Goal: Task Accomplishment & Management: Complete application form

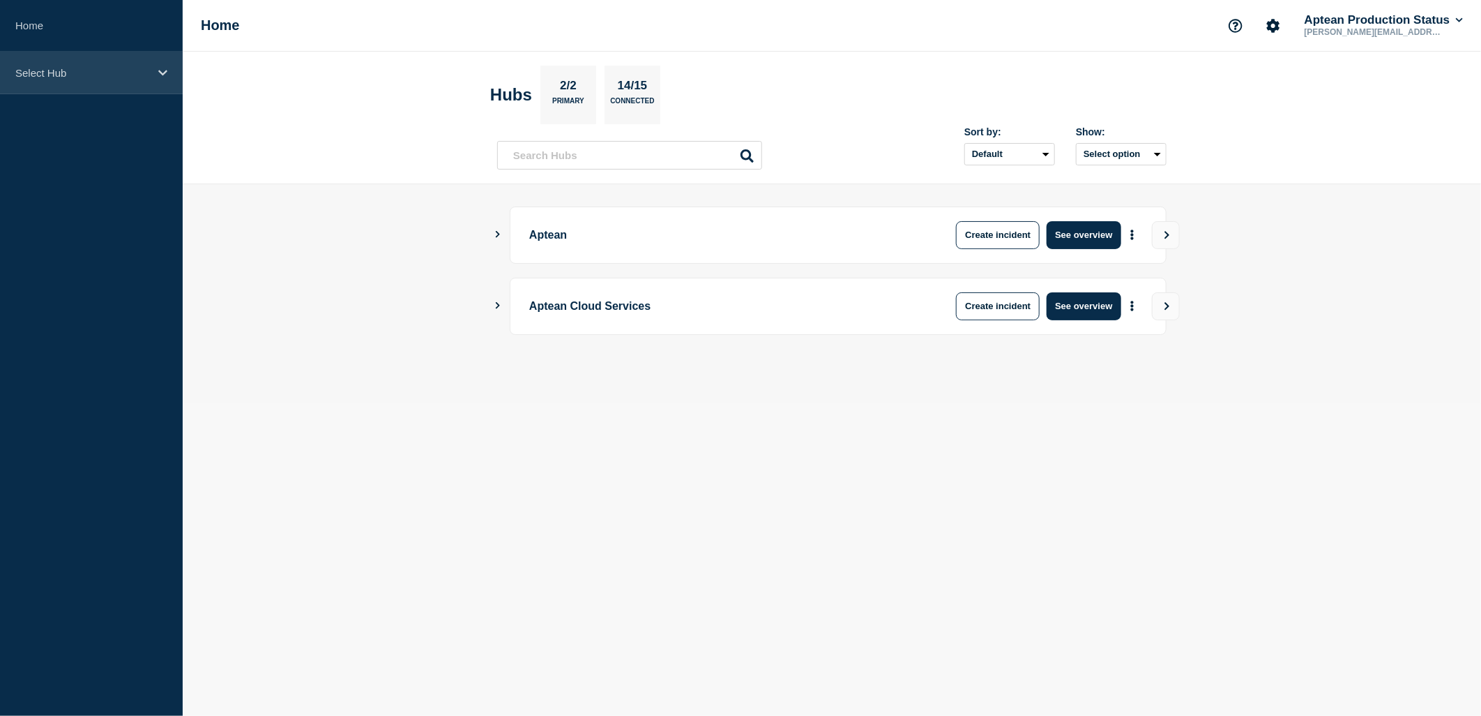
click at [164, 77] on icon at bounding box center [162, 73] width 9 height 10
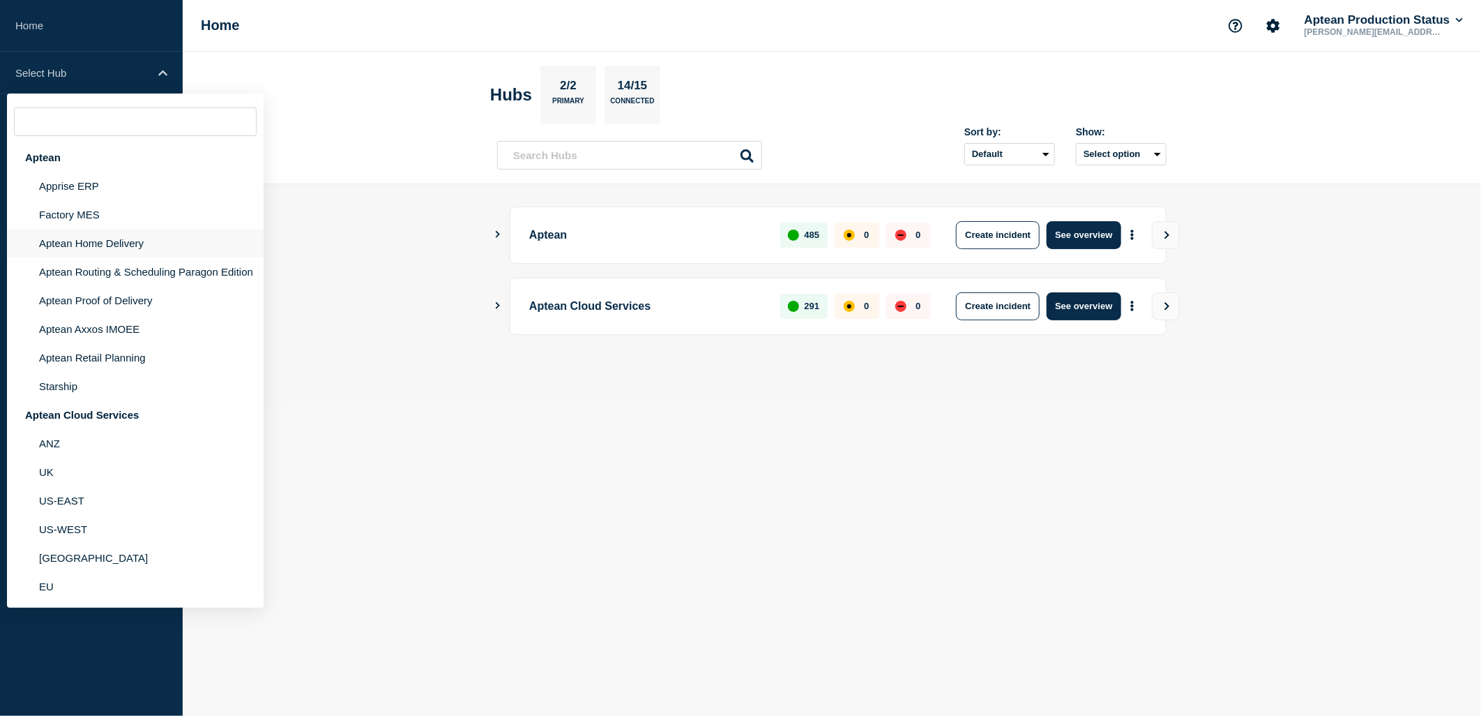
click at [119, 242] on li "Aptean Home Delivery" at bounding box center [135, 243] width 257 height 29
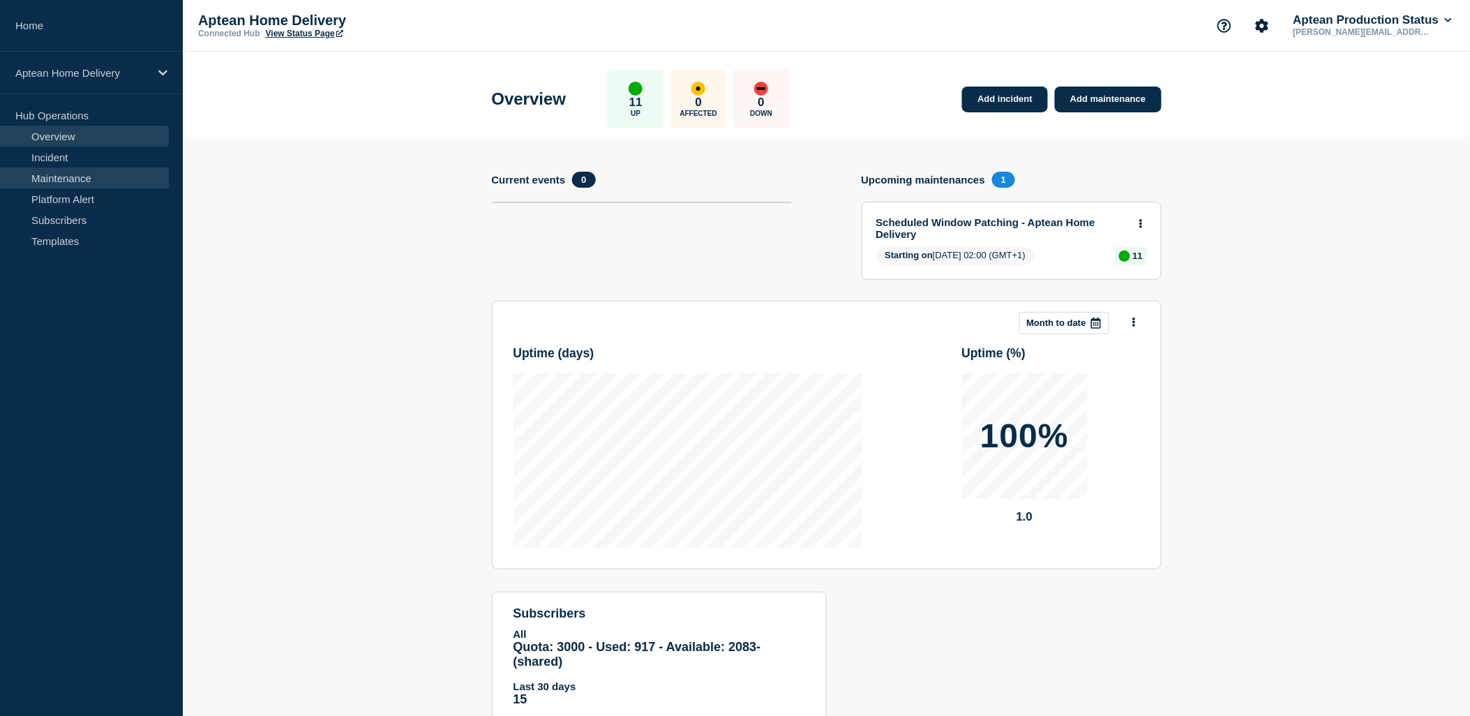
click at [81, 184] on link "Maintenance" at bounding box center [84, 177] width 169 height 21
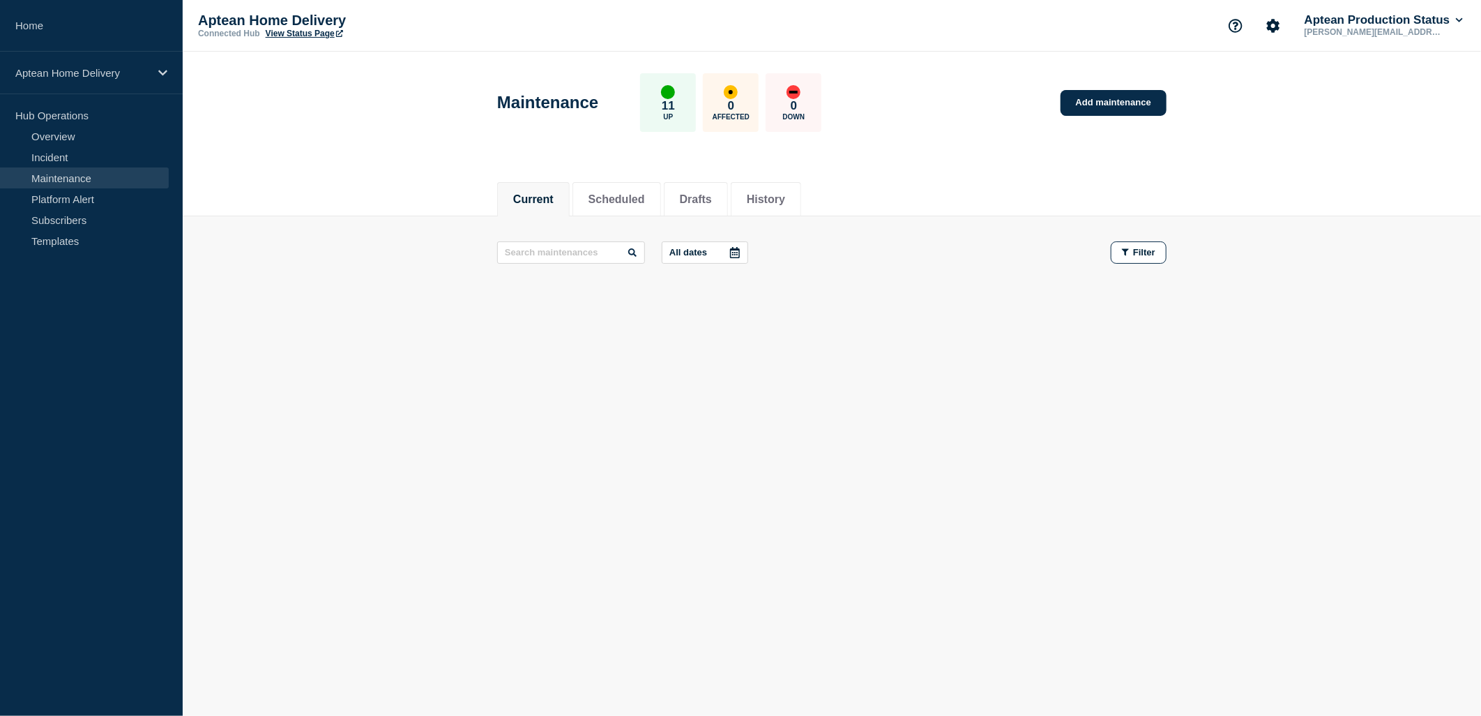
click at [629, 312] on footer at bounding box center [832, 305] width 1299 height 33
click at [1114, 112] on link "Add maintenance" at bounding box center [1114, 103] width 106 height 26
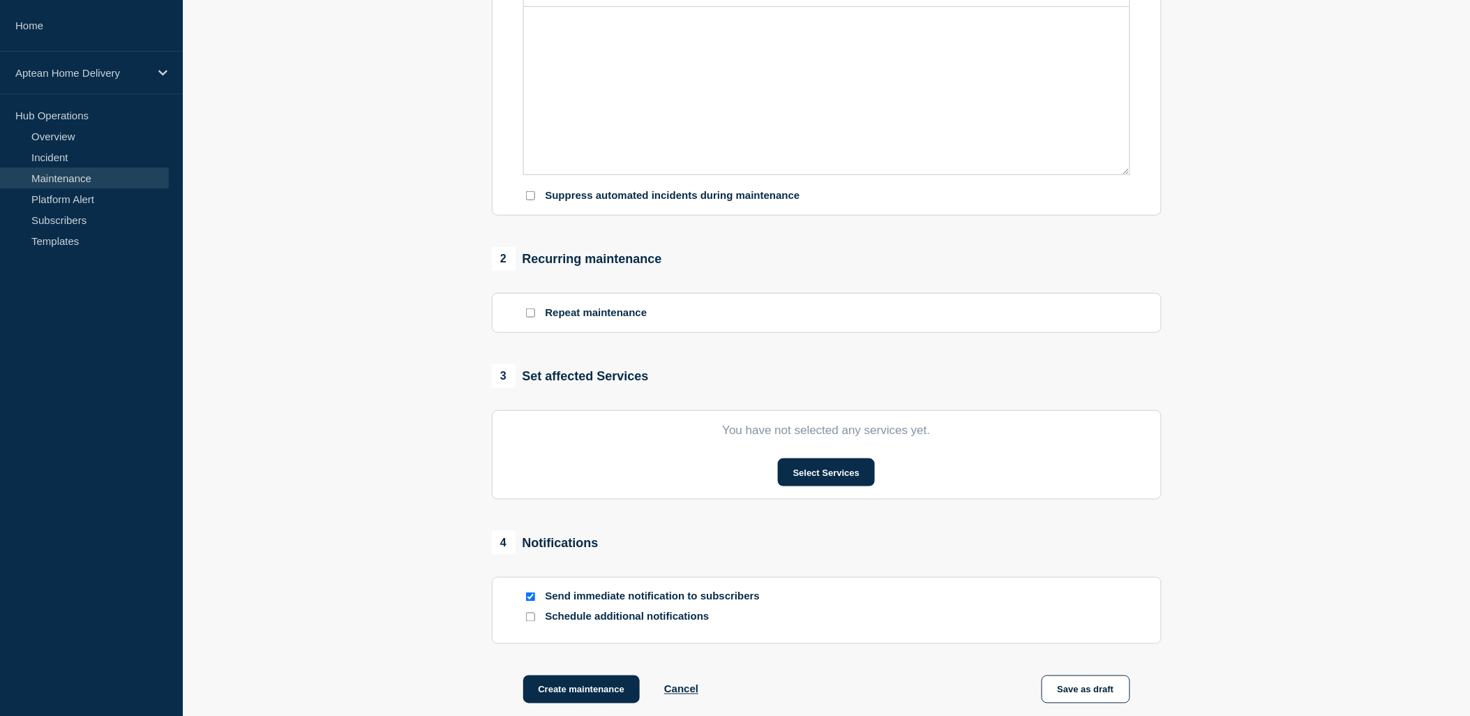
scroll to position [465, 0]
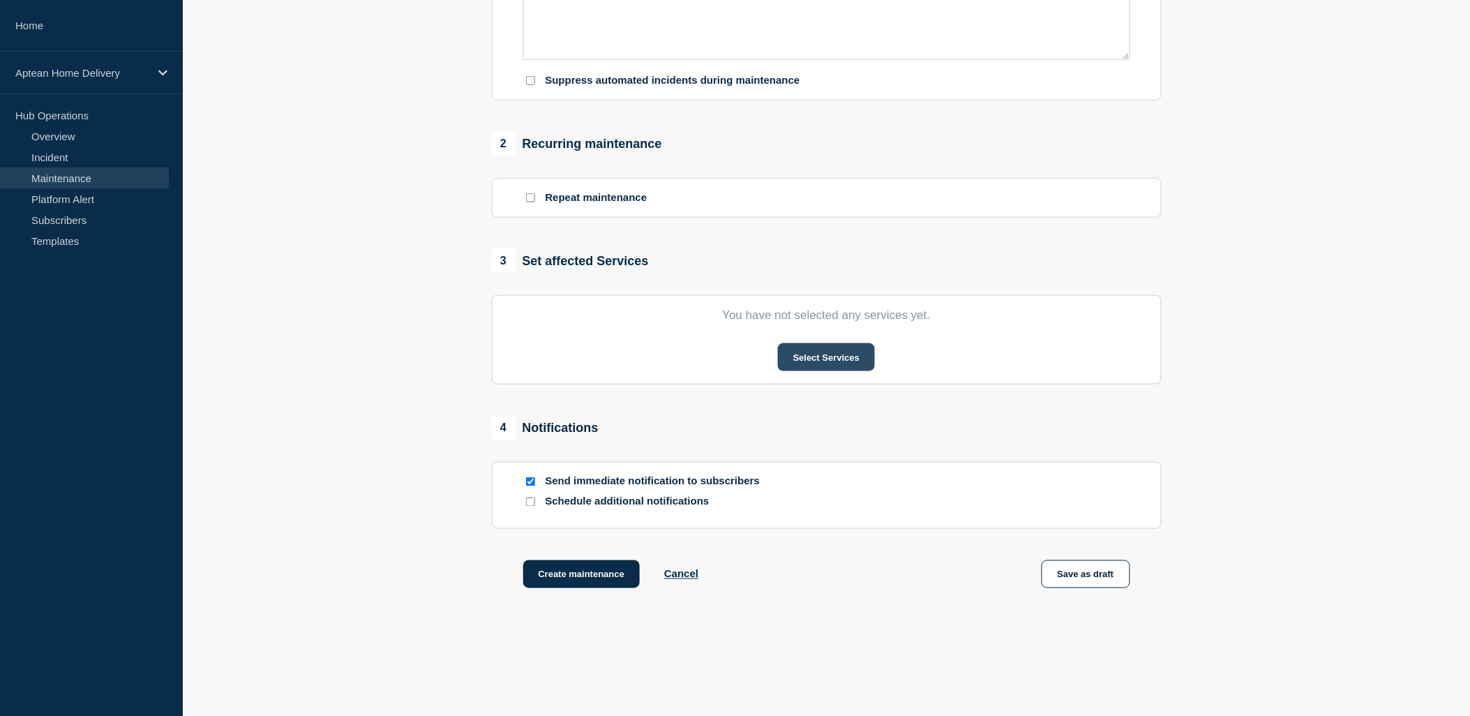
click at [822, 367] on button "Select Services" at bounding box center [826, 357] width 97 height 28
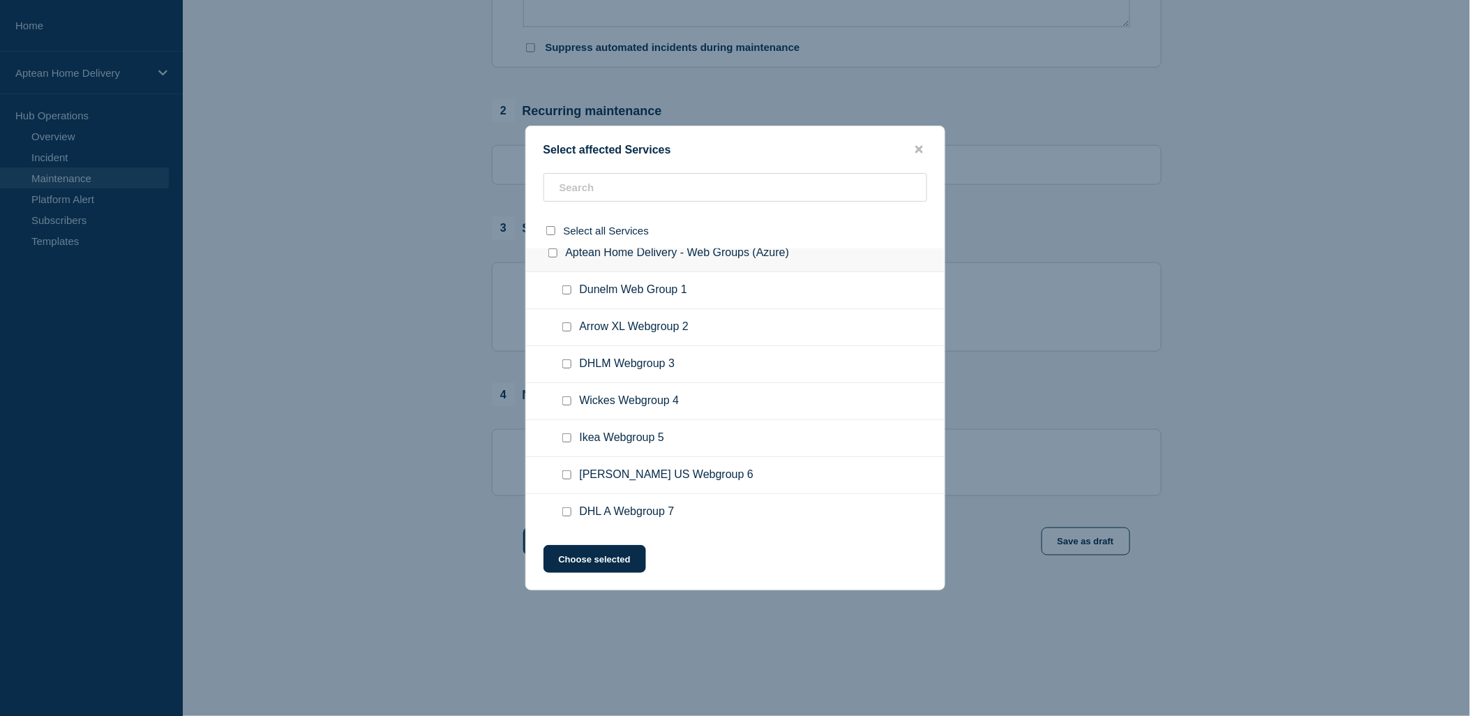
scroll to position [5, 0]
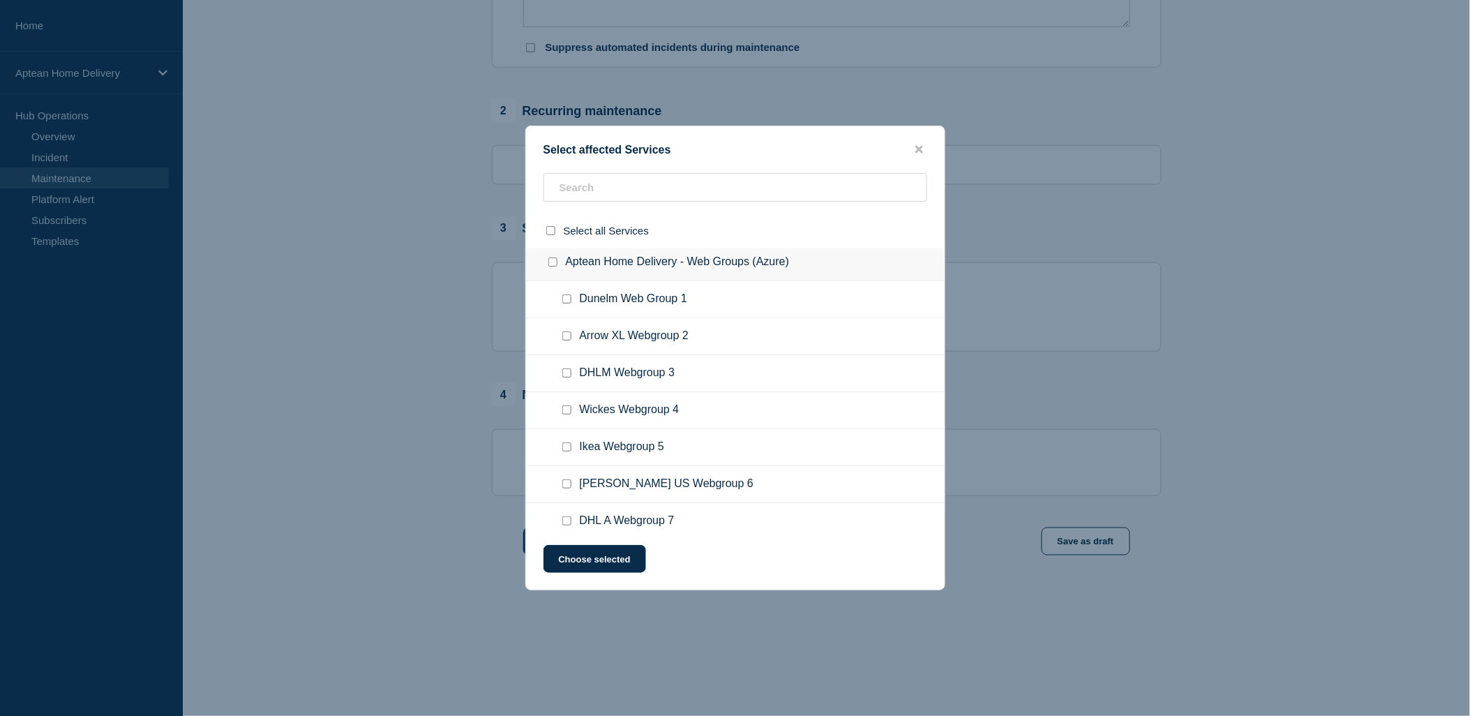
click at [567, 448] on input "Ikea Webgroup 5 checkbox" at bounding box center [566, 446] width 9 height 9
checkbox input "true"
click at [640, 561] on button "Choose selected" at bounding box center [594, 559] width 103 height 28
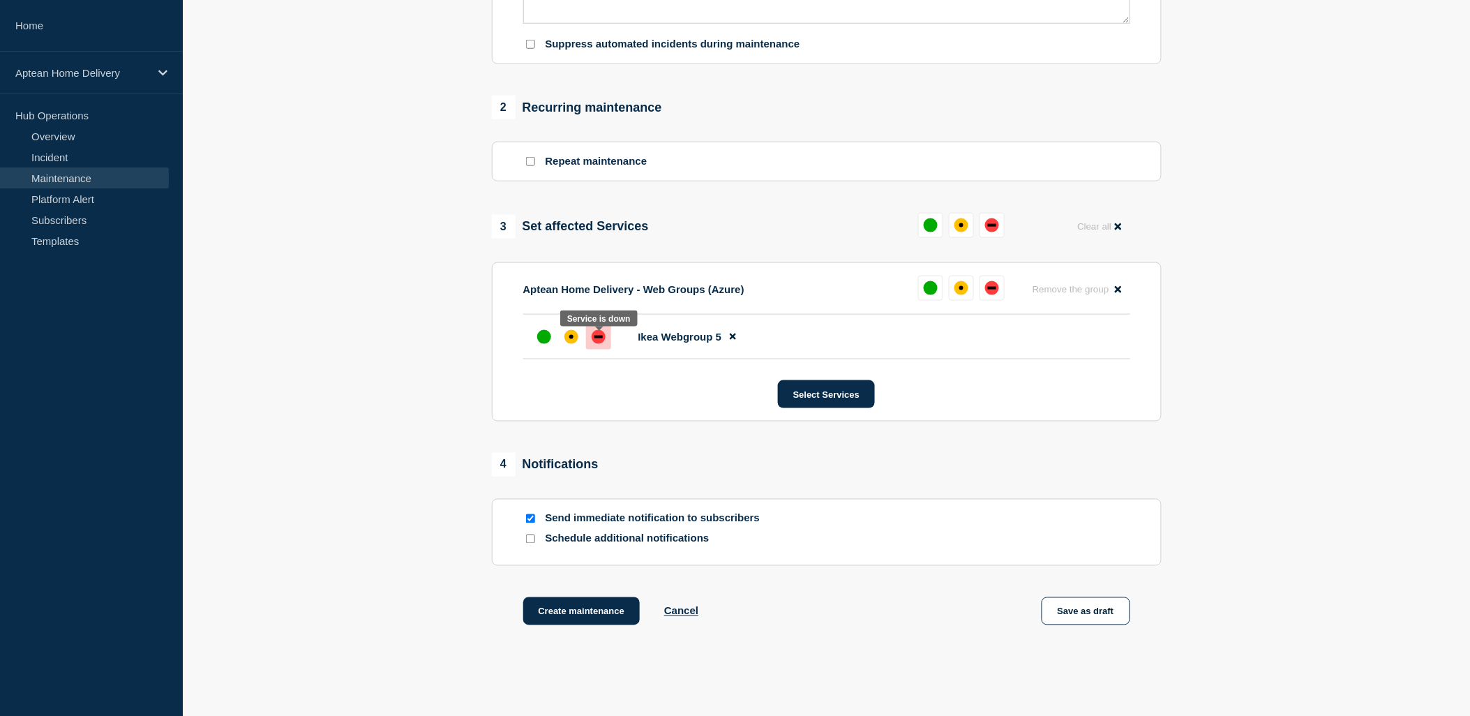
click at [589, 345] on div at bounding box center [598, 336] width 25 height 25
click at [590, 345] on div at bounding box center [598, 336] width 25 height 25
click at [537, 340] on div "up" at bounding box center [544, 337] width 14 height 14
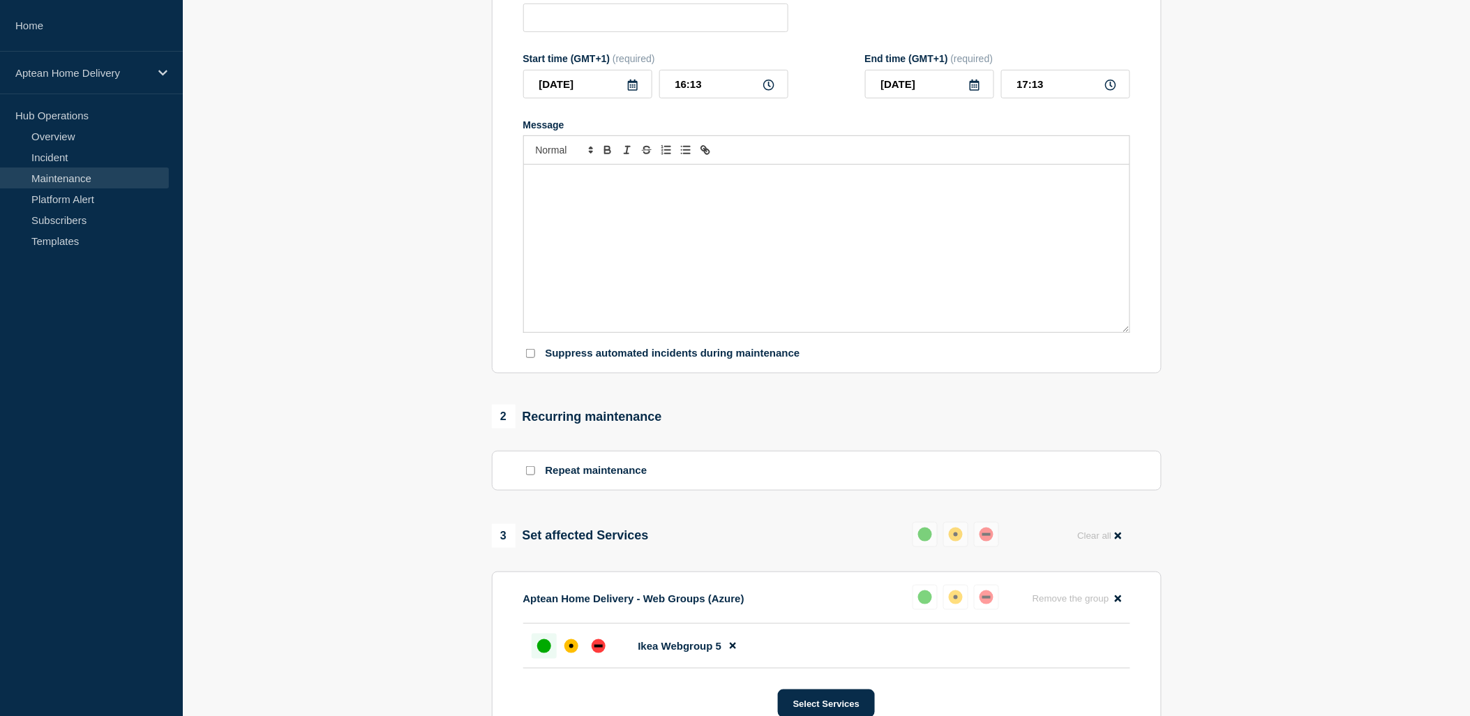
scroll to position [191, 0]
click at [722, 244] on div "Message" at bounding box center [826, 248] width 605 height 167
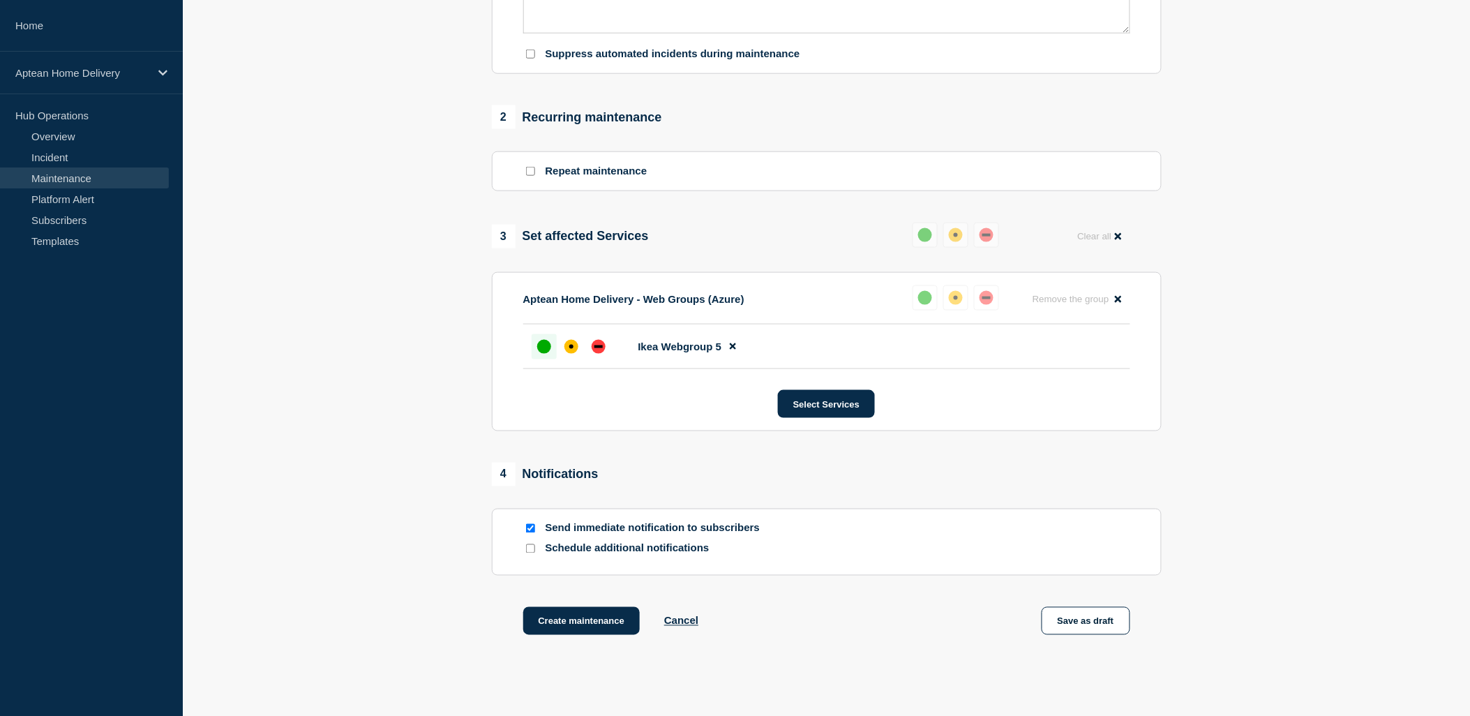
scroll to position [501, 0]
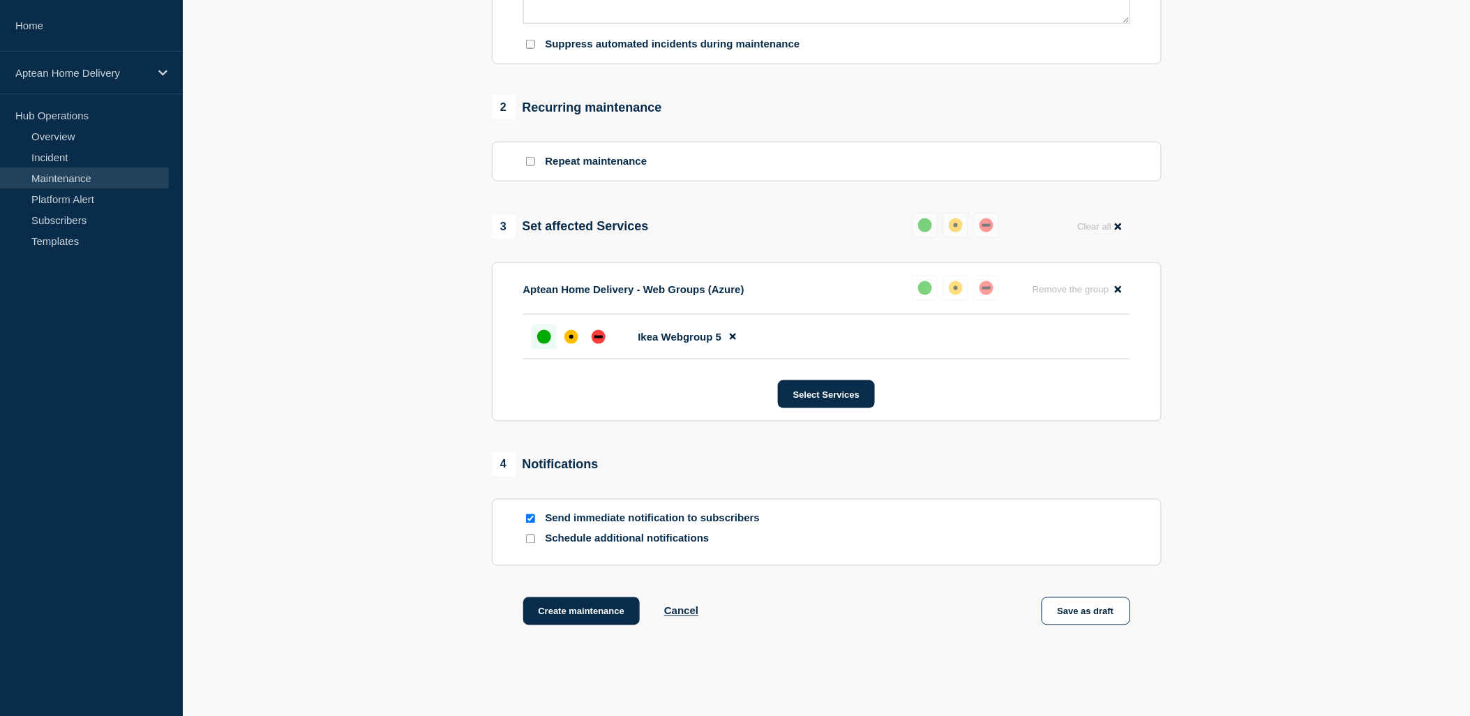
click at [533, 541] on input "Schedule additional notifications" at bounding box center [530, 538] width 9 height 9
checkbox input "true"
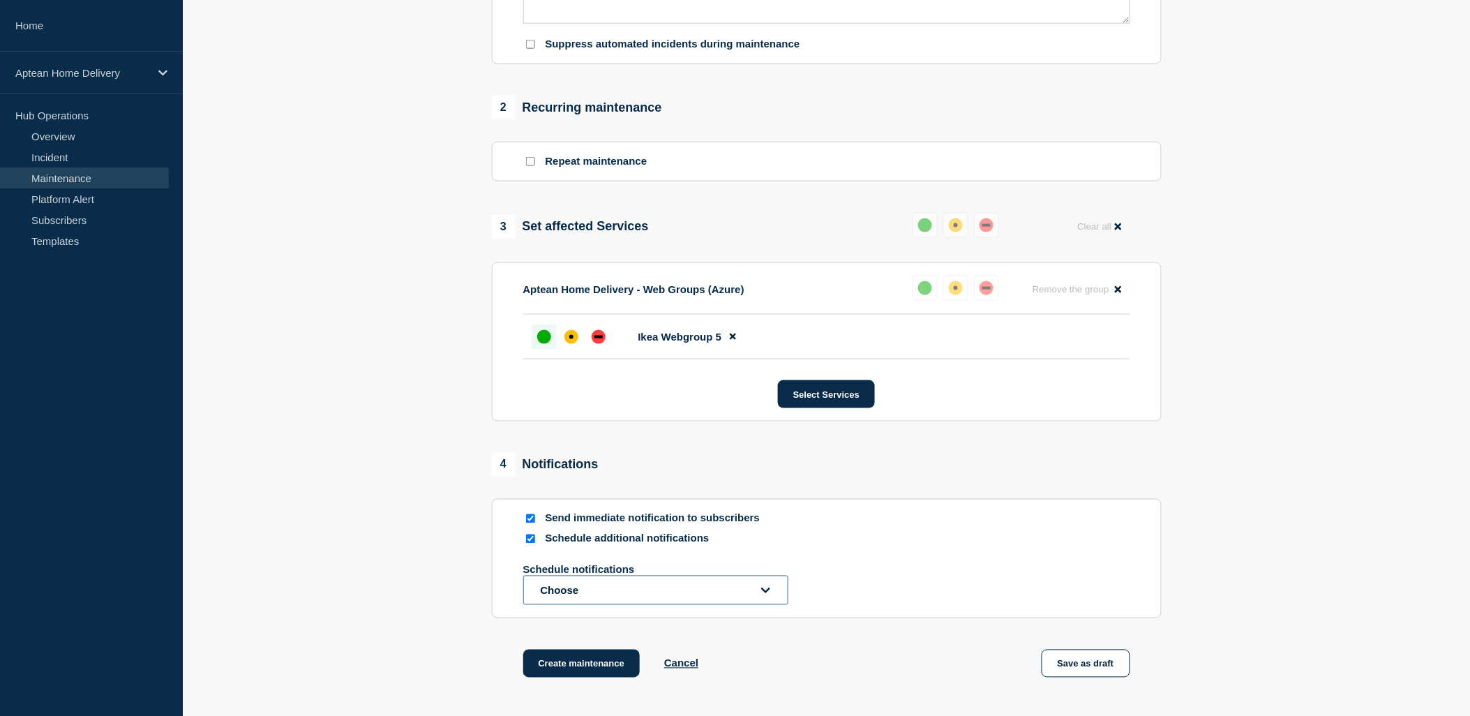
click at [580, 587] on button "Choose" at bounding box center [655, 589] width 265 height 29
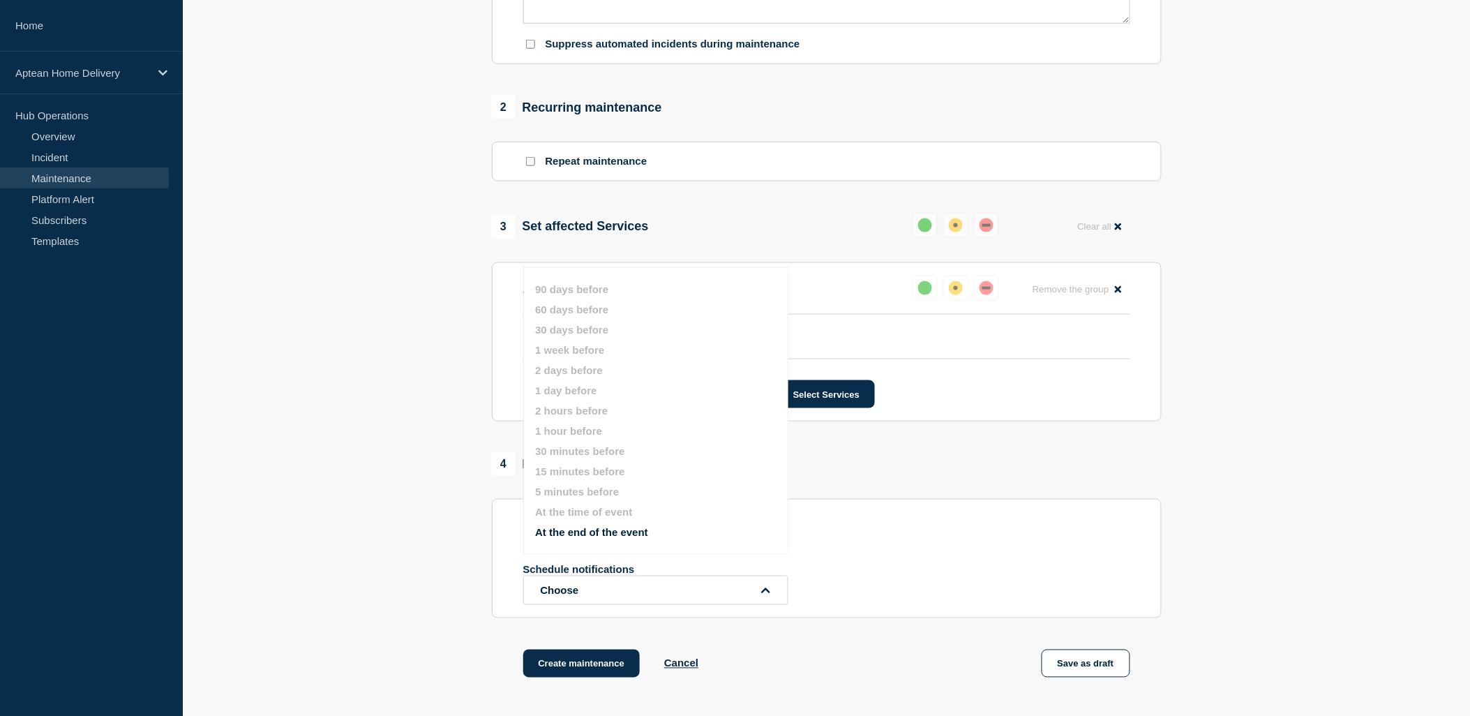
click at [455, 496] on section "1 Provide details Title (required) Start time (GMT+1) (required) [DATE] 16:13 E…" at bounding box center [826, 166] width 1287 height 1094
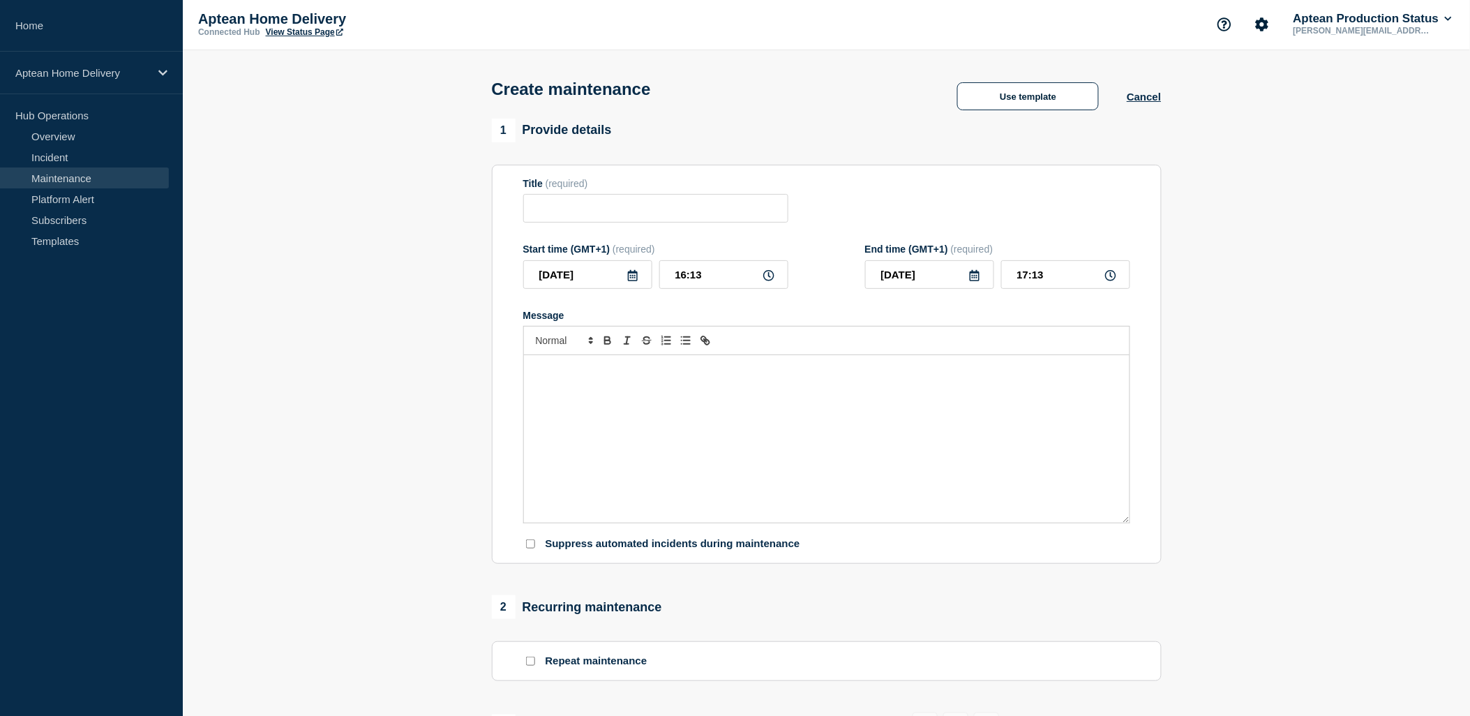
scroll to position [0, 0]
click at [995, 91] on button "Use template" at bounding box center [1028, 98] width 142 height 28
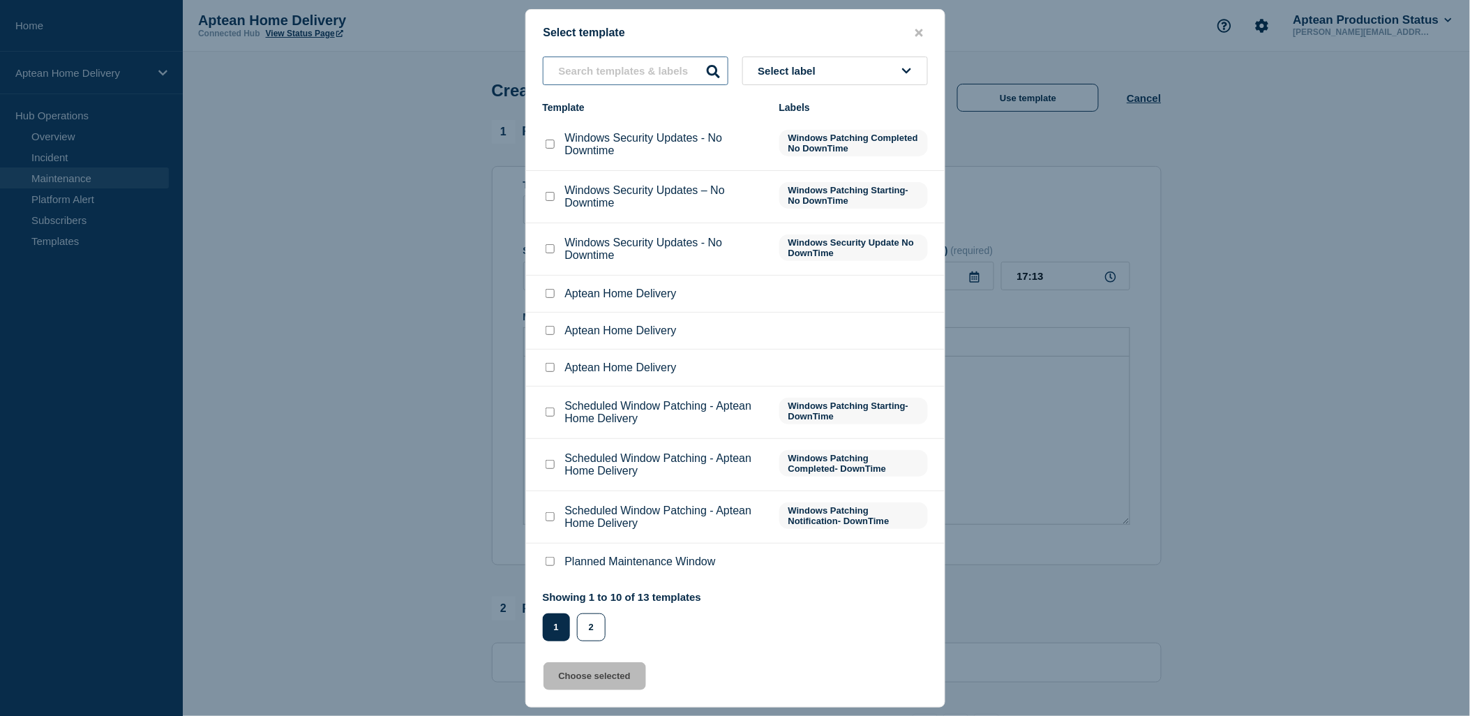
click at [633, 73] on input "text" at bounding box center [636, 70] width 186 height 29
click at [915, 36] on icon "close button" at bounding box center [919, 32] width 8 height 11
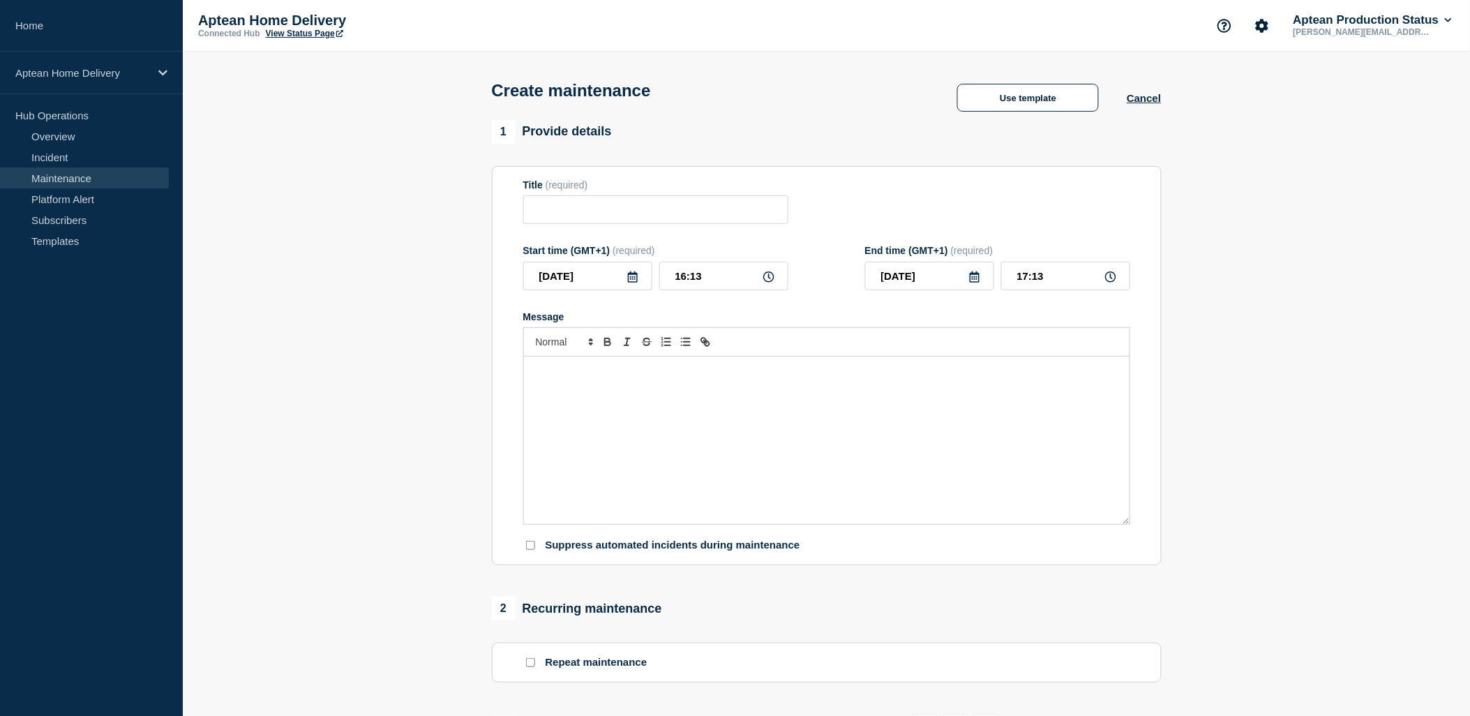
click at [616, 438] on div "Message" at bounding box center [826, 439] width 605 height 167
